Goal: Task Accomplishment & Management: Complete application form

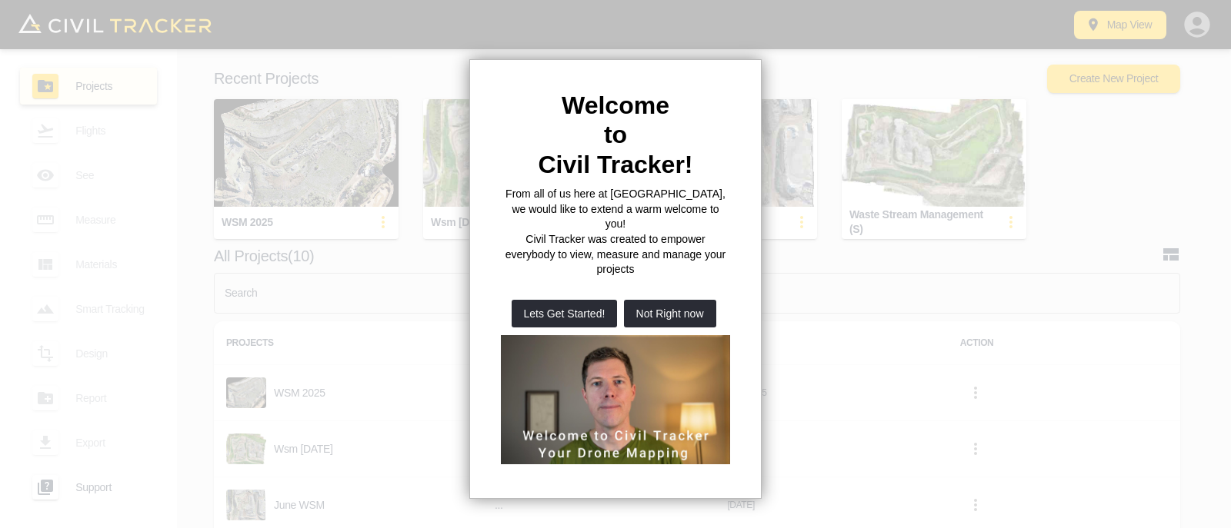
click at [358, 364] on div at bounding box center [615, 264] width 1231 height 528
click at [707, 108] on h2 "Welcome" at bounding box center [615, 105] width 229 height 29
click at [655, 300] on button "Not Right now" at bounding box center [670, 314] width 92 height 28
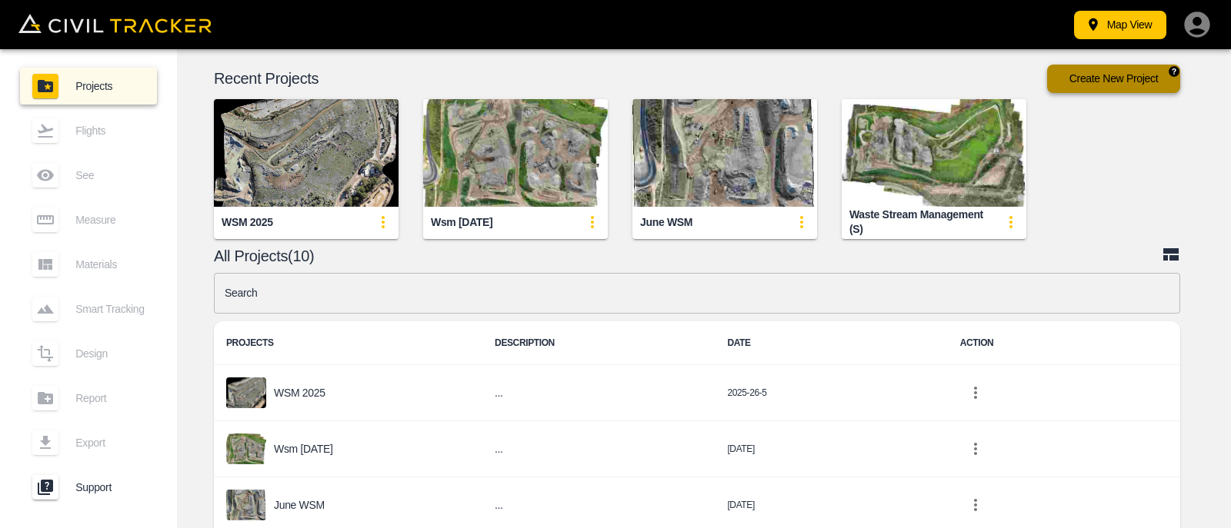
click at [1096, 78] on button "Create New Project" at bounding box center [1113, 79] width 133 height 28
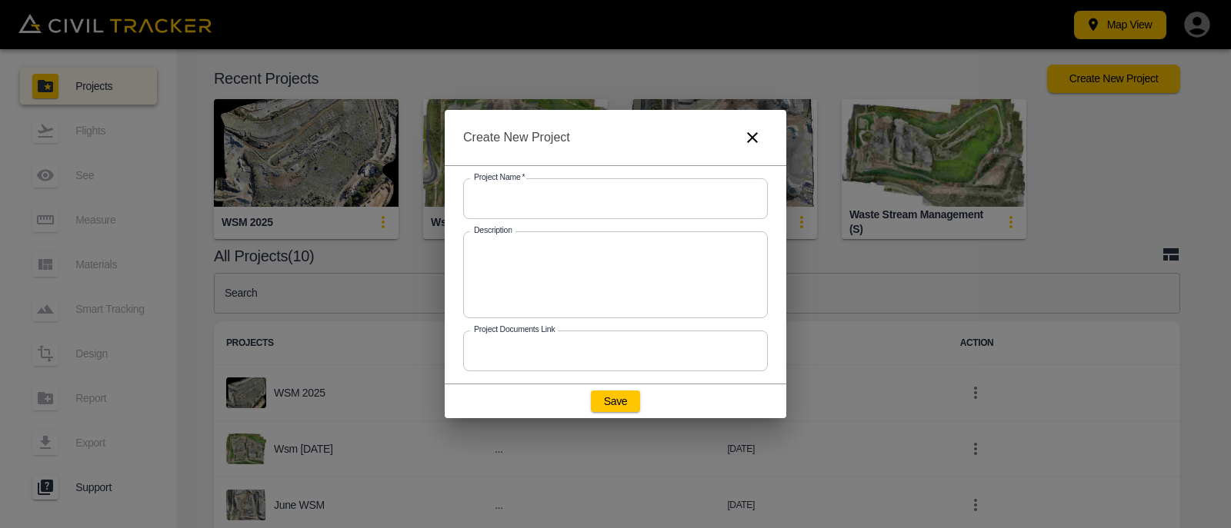
click at [665, 202] on input "text" at bounding box center [615, 198] width 305 height 41
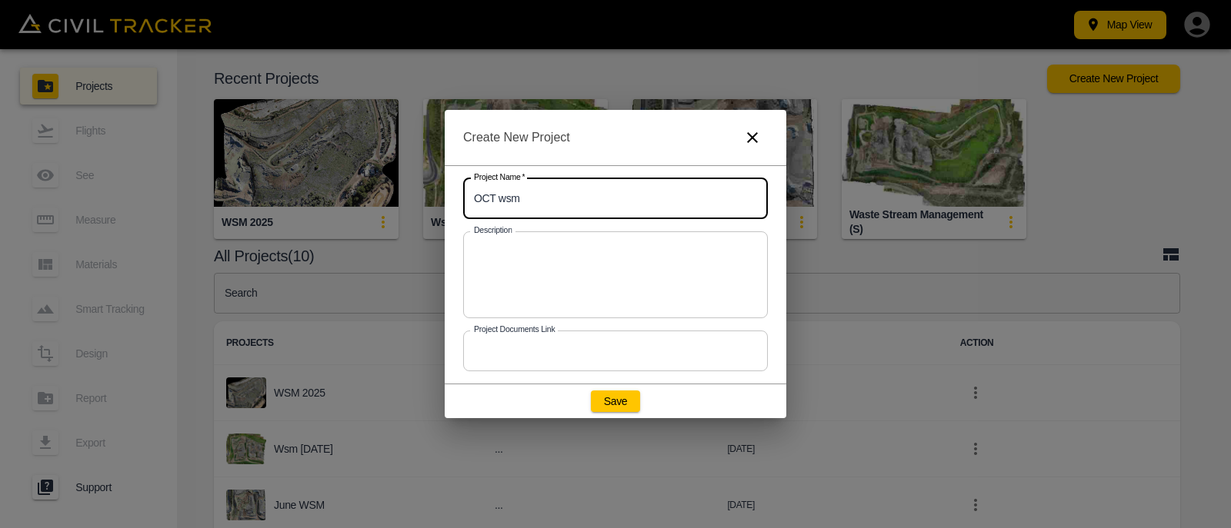
type input "OCT wsm"
click at [660, 279] on textarea at bounding box center [615, 275] width 283 height 62
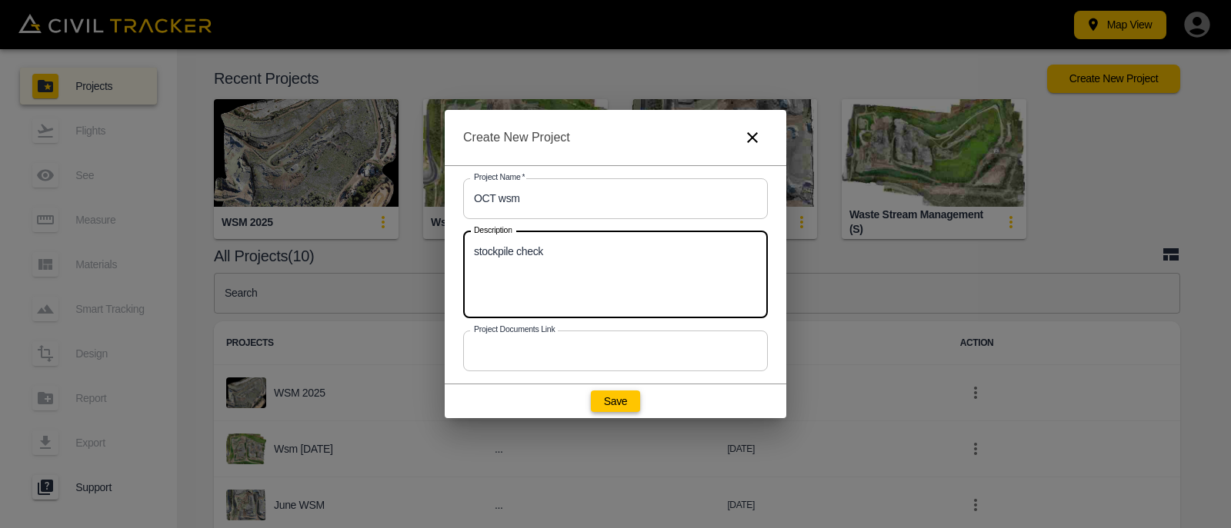
type textarea "stockpile check"
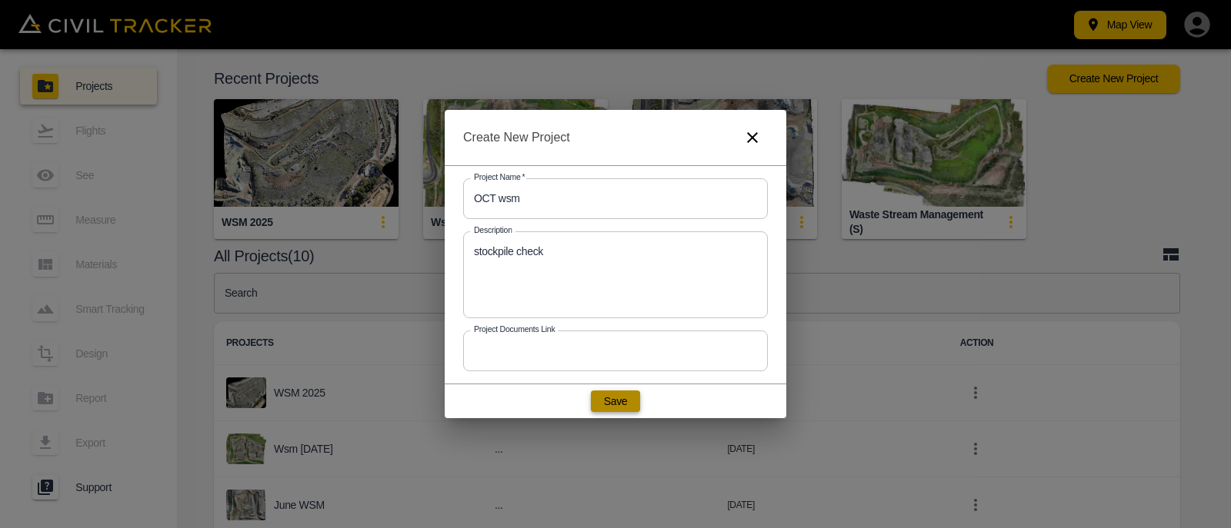
click at [622, 404] on button "Save" at bounding box center [615, 402] width 49 height 22
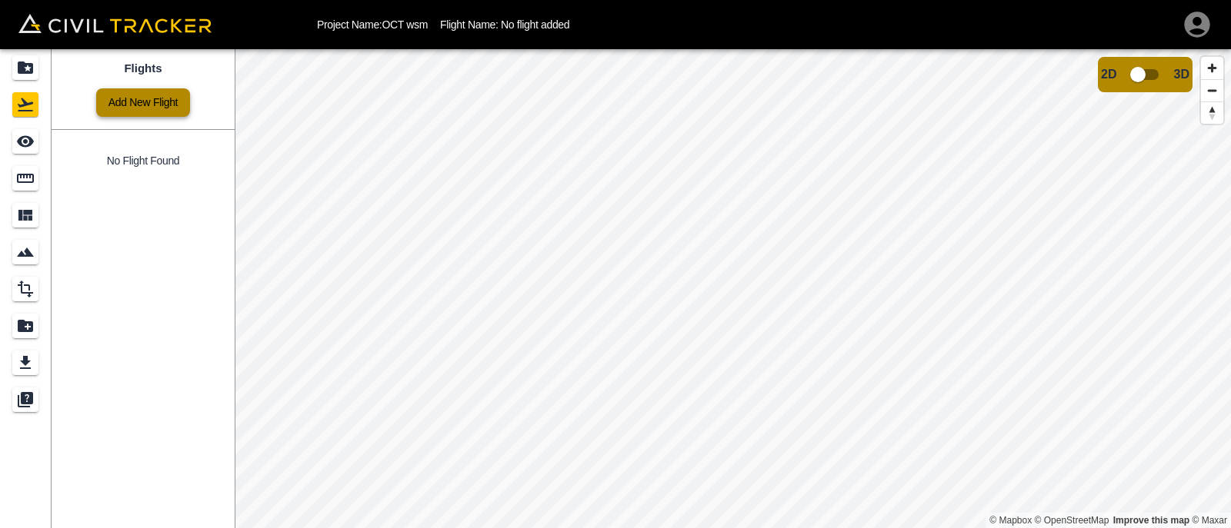
click at [158, 102] on link "Add New Flight" at bounding box center [143, 102] width 94 height 28
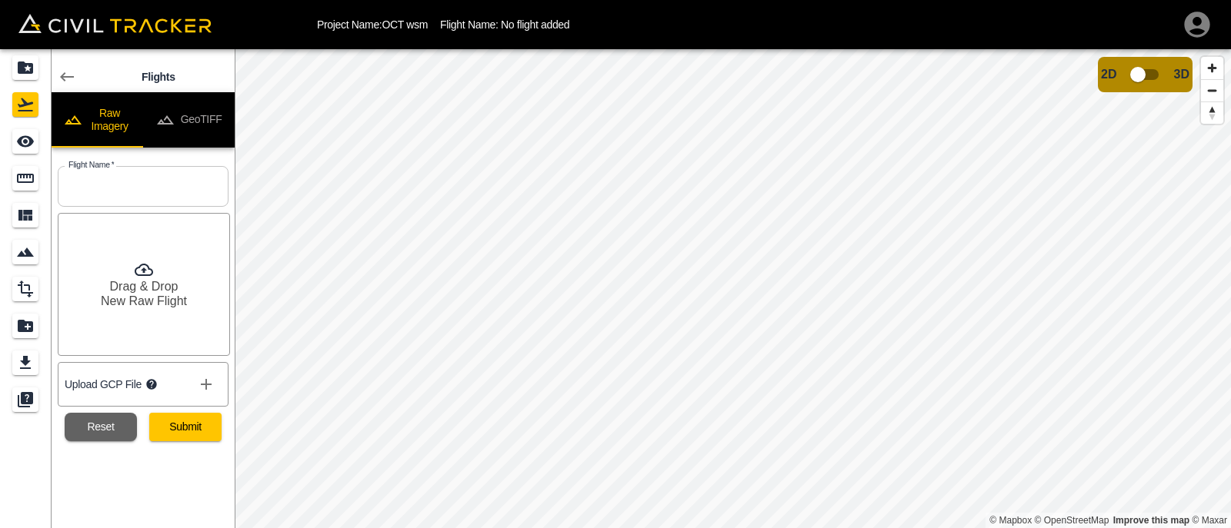
click at [117, 118] on button "Raw Imagery" at bounding box center [98, 119] width 92 height 55
click at [122, 177] on input "text" at bounding box center [143, 186] width 171 height 41
type input "OCT wsm"
click at [148, 293] on h6 "Drag & Drop" at bounding box center [144, 286] width 68 height 15
click at [194, 430] on button "Submit" at bounding box center [185, 427] width 72 height 28
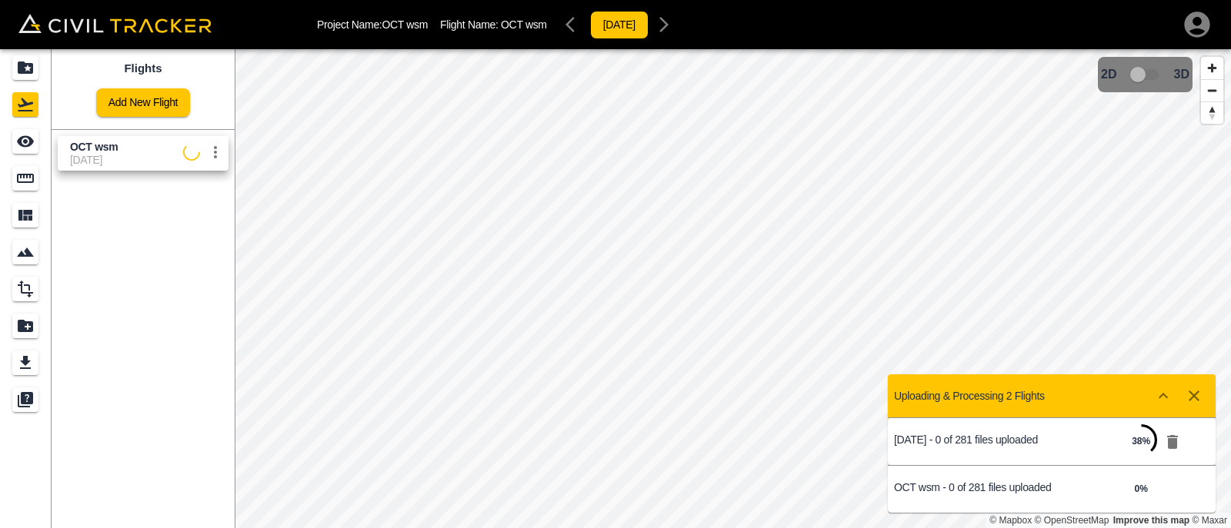
click at [1173, 442] on icon "button" at bounding box center [1172, 442] width 11 height 14
